Goal: Complete application form

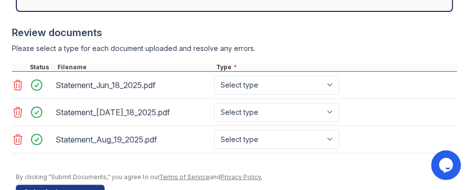
scroll to position [519, 0]
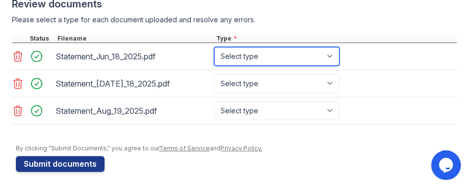
click at [255, 53] on select "Select type Paystub Bank Statement Offer Letter Tax Documents Benefit Award Let…" at bounding box center [276, 56] width 125 height 19
select select "bank_statement"
click at [214, 47] on select "Select type Paystub Bank Statement Offer Letter Tax Documents Benefit Award Let…" at bounding box center [276, 56] width 125 height 19
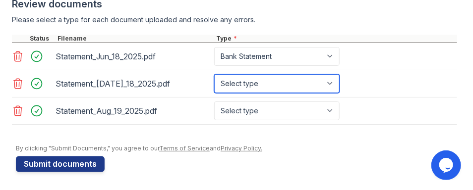
click at [258, 81] on select "Select type Paystub Bank Statement Offer Letter Tax Documents Benefit Award Let…" at bounding box center [276, 83] width 125 height 19
select select "bank_statement"
click at [214, 74] on select "Select type Paystub Bank Statement Offer Letter Tax Documents Benefit Award Let…" at bounding box center [276, 83] width 125 height 19
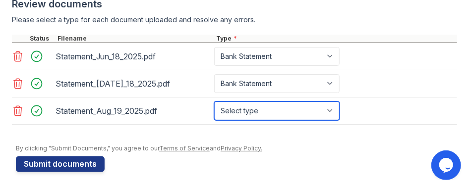
click at [260, 105] on select "Select type Paystub Bank Statement Offer Letter Tax Documents Benefit Award Let…" at bounding box center [276, 111] width 125 height 19
select select "bank_statement"
click at [214, 102] on select "Select type Paystub Bank Statement Offer Letter Tax Documents Benefit Award Let…" at bounding box center [276, 111] width 125 height 19
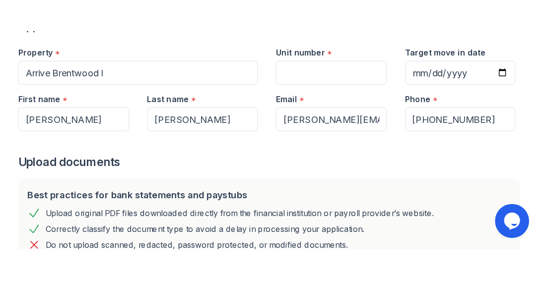
scroll to position [96, 0]
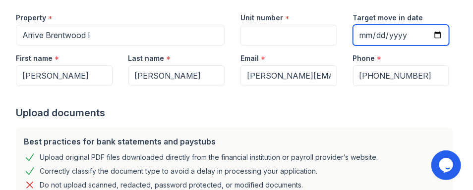
click at [427, 36] on input "Target move in date" at bounding box center [401, 35] width 97 height 21
type input "[DATE]"
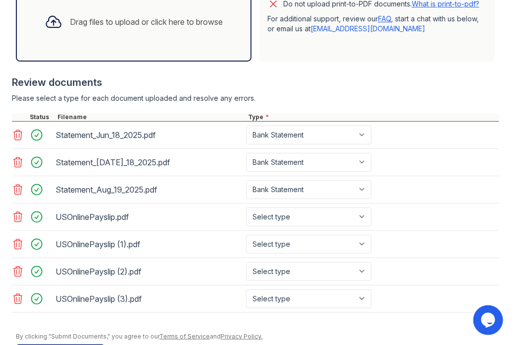
scroll to position [329, 0]
click at [273, 209] on select "Select type Paystub Bank Statement Offer Letter Tax Documents Benefit Award Let…" at bounding box center [308, 216] width 125 height 19
select select "paystub"
click at [246, 207] on select "Select type Paystub Bank Statement Offer Letter Tax Documents Benefit Award Let…" at bounding box center [308, 216] width 125 height 19
click at [279, 236] on select "Select type Paystub Bank Statement Offer Letter Tax Documents Benefit Award Let…" at bounding box center [308, 244] width 125 height 19
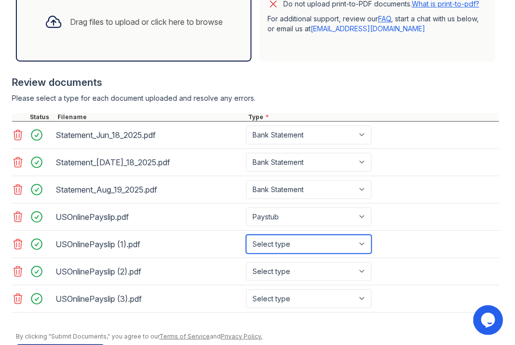
select select "paystub"
click at [246, 235] on select "Select type Paystub Bank Statement Offer Letter Tax Documents Benefit Award Let…" at bounding box center [308, 244] width 125 height 19
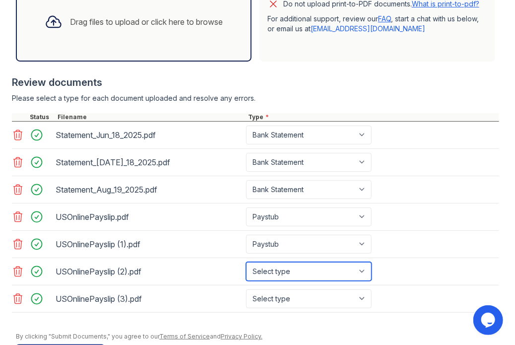
click at [268, 271] on select "Select type Paystub Bank Statement Offer Letter Tax Documents Benefit Award Let…" at bounding box center [308, 271] width 125 height 19
select select "paystub"
click at [246, 262] on select "Select type Paystub Bank Statement Offer Letter Tax Documents Benefit Award Let…" at bounding box center [308, 271] width 125 height 19
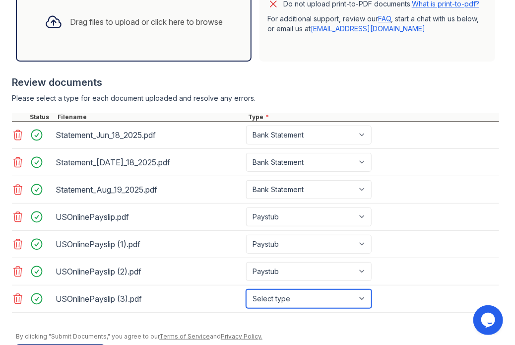
click at [270, 292] on select "Select type Paystub Bank Statement Offer Letter Tax Documents Benefit Award Let…" at bounding box center [308, 298] width 125 height 19
select select "paystub"
click at [246, 289] on select "Select type Paystub Bank Statement Offer Letter Tax Documents Benefit Award Let…" at bounding box center [308, 298] width 125 height 19
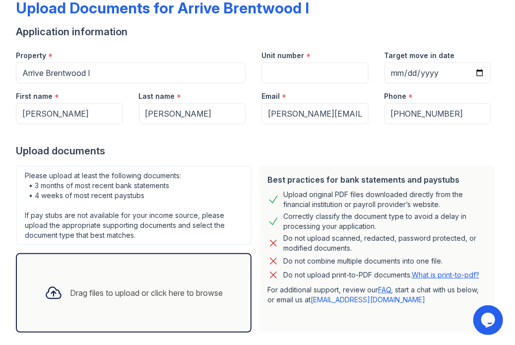
scroll to position [57, 0]
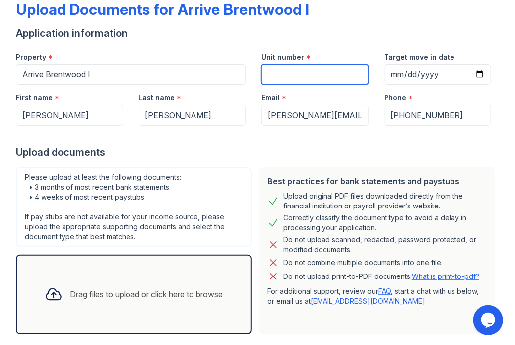
click at [282, 72] on input "Unit number" at bounding box center [314, 74] width 107 height 21
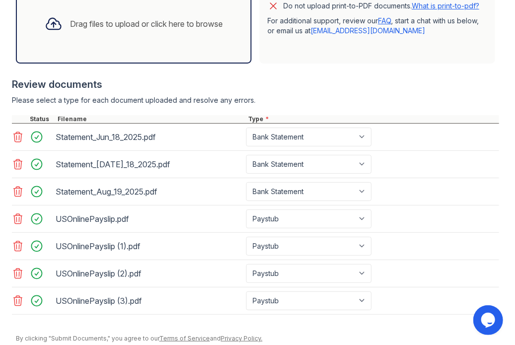
scroll to position [361, 0]
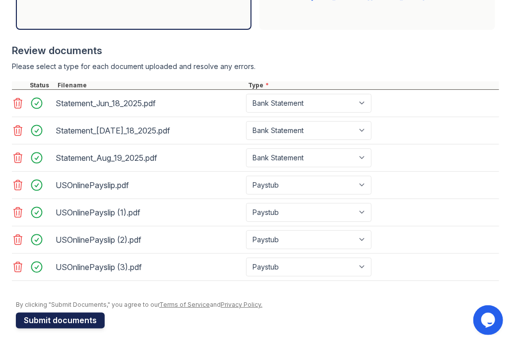
type input "n/a"
click at [66, 317] on button "Submit documents" at bounding box center [60, 321] width 89 height 16
